Goal: Task Accomplishment & Management: Use online tool/utility

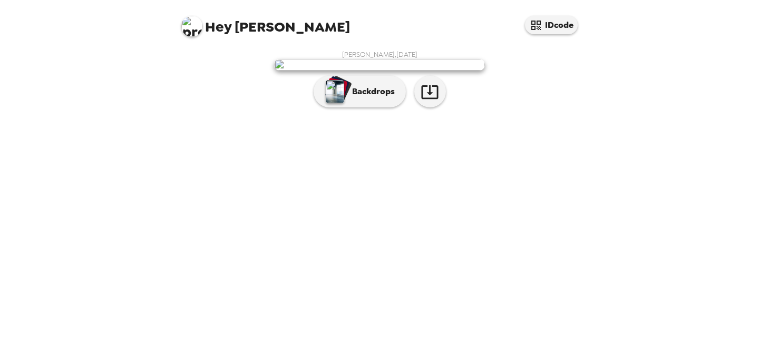
scroll to position [32, 0]
click at [349, 98] on p "Backdrops" at bounding box center [371, 91] width 48 height 13
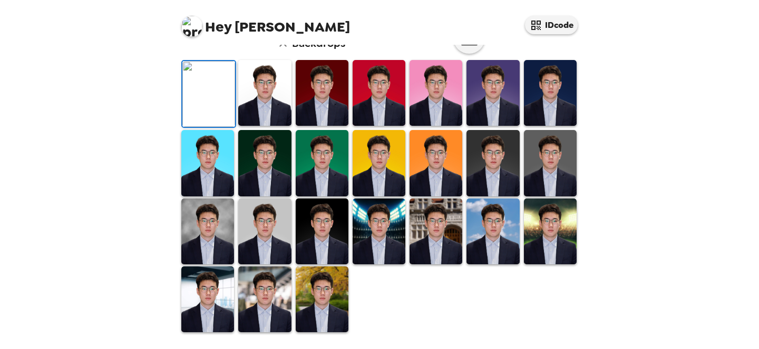
scroll to position [258, 0]
drag, startPoint x: 246, startPoint y: 201, endPoint x: 253, endPoint y: 205, distance: 8.2
click at [246, 196] on img at bounding box center [264, 163] width 53 height 66
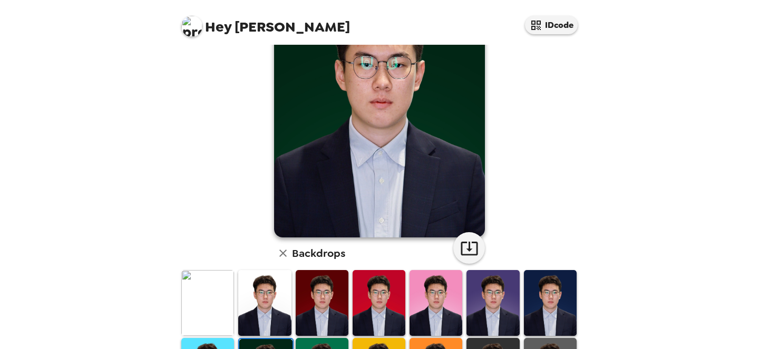
scroll to position [102, 0]
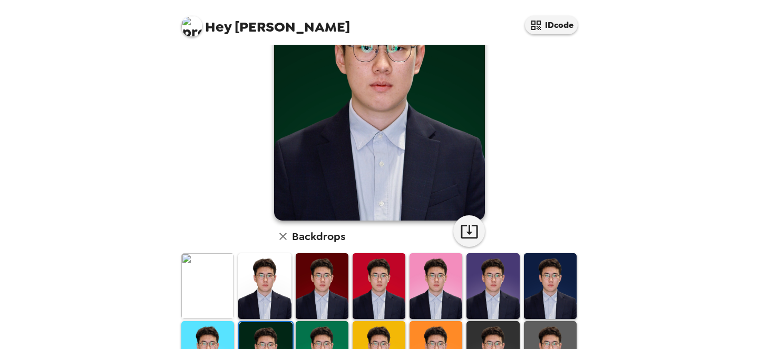
click at [209, 291] on img at bounding box center [207, 286] width 53 height 66
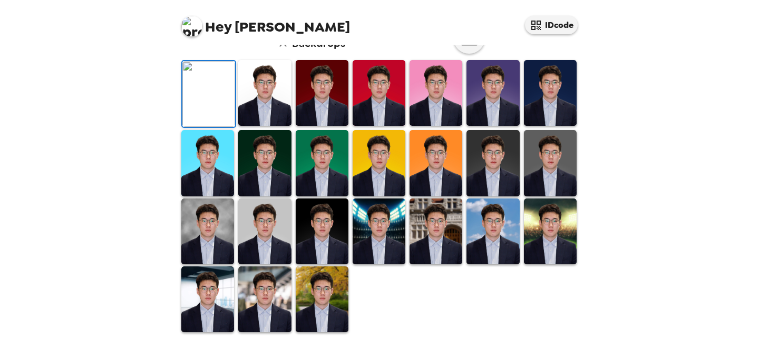
scroll to position [0, 0]
